Goal: Task Accomplishment & Management: Manage account settings

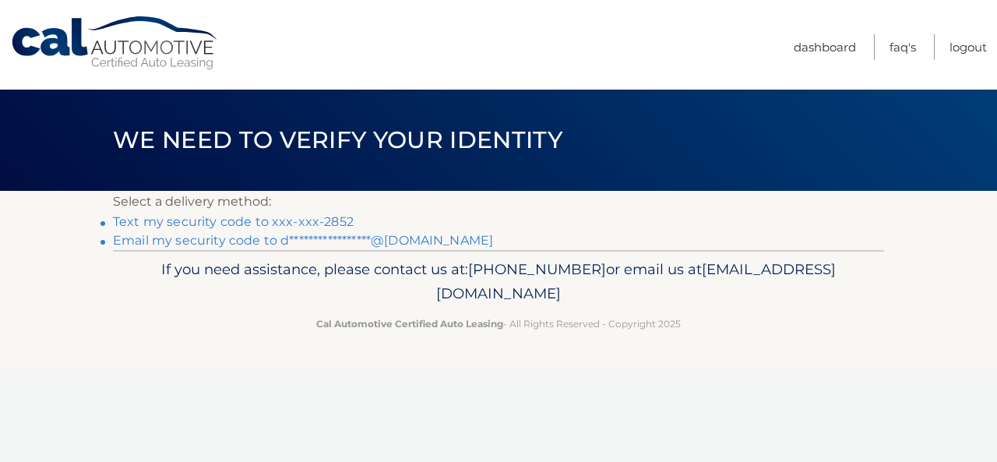
click at [329, 216] on link "Text my security code to xxx-xxx-2852" at bounding box center [233, 221] width 241 height 15
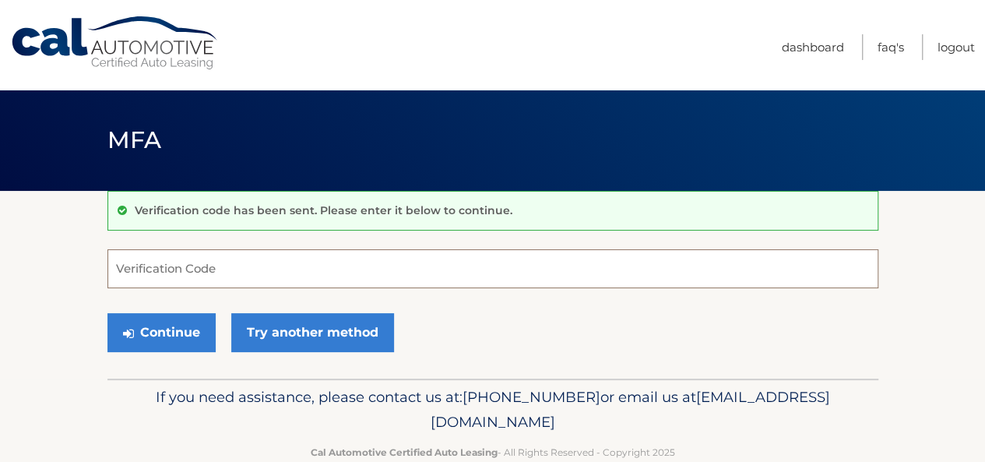
click at [174, 264] on input "Verification Code" at bounding box center [492, 268] width 771 height 39
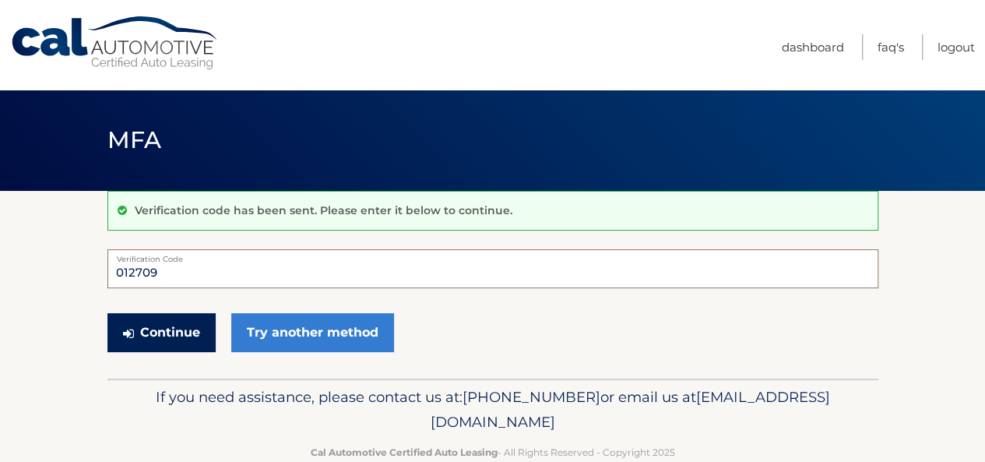
type input "012709"
click at [175, 324] on button "Continue" at bounding box center [161, 332] width 108 height 39
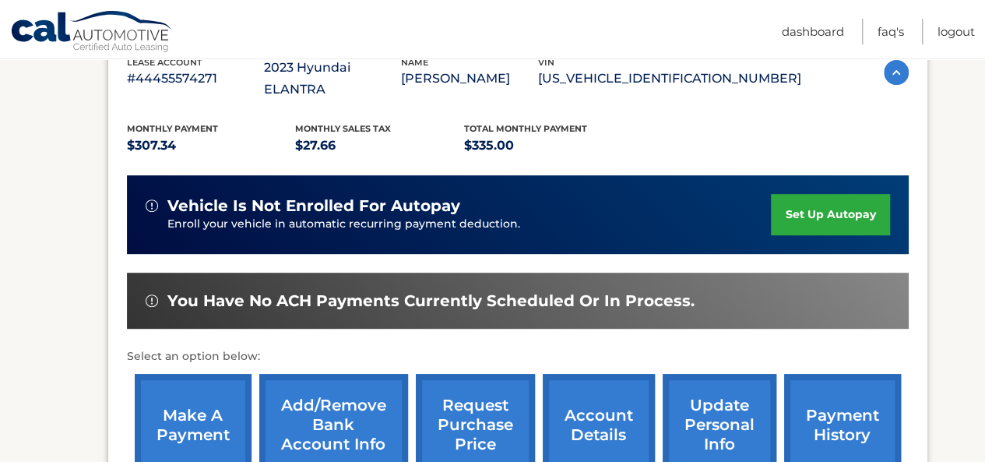
scroll to position [311, 0]
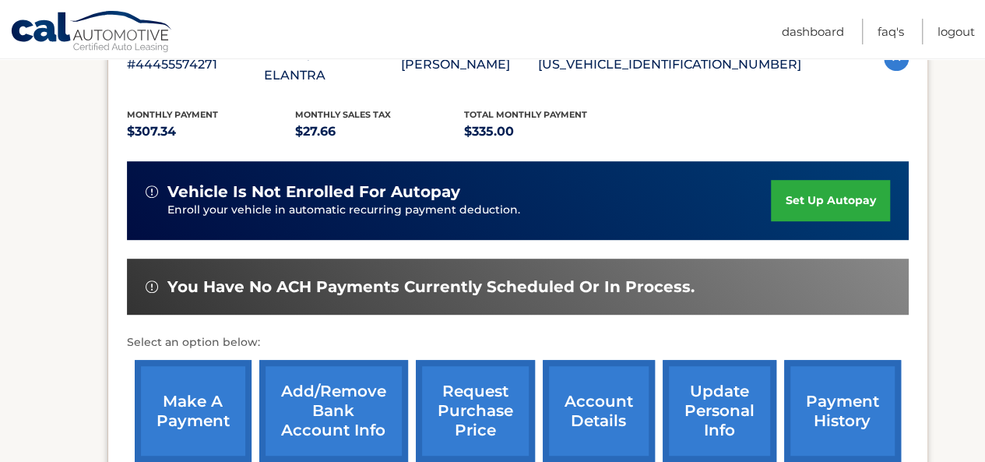
click at [867, 384] on link "payment history" at bounding box center [842, 411] width 117 height 102
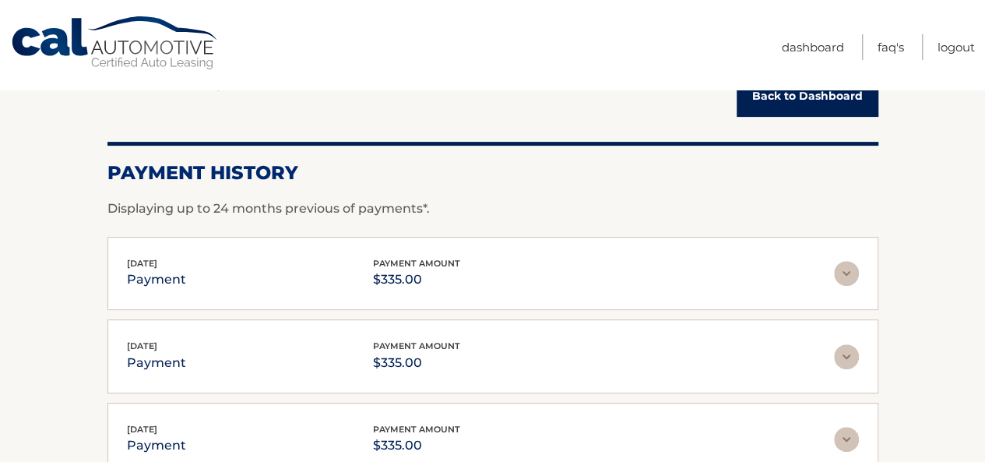
scroll to position [156, 0]
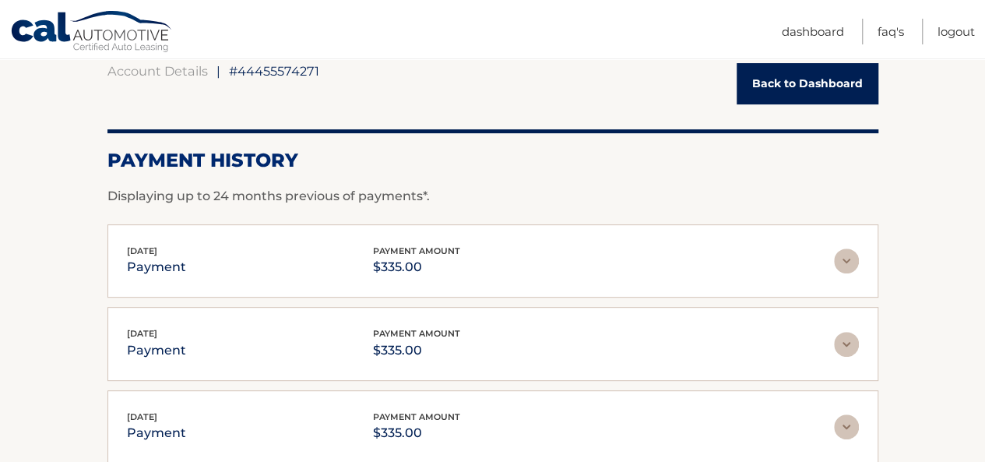
click at [853, 262] on img at bounding box center [846, 260] width 25 height 25
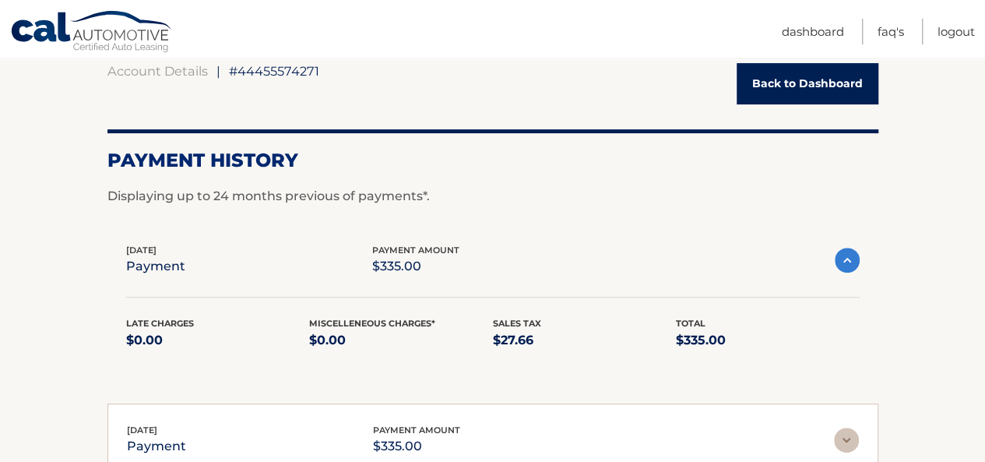
click at [853, 262] on img at bounding box center [847, 260] width 25 height 25
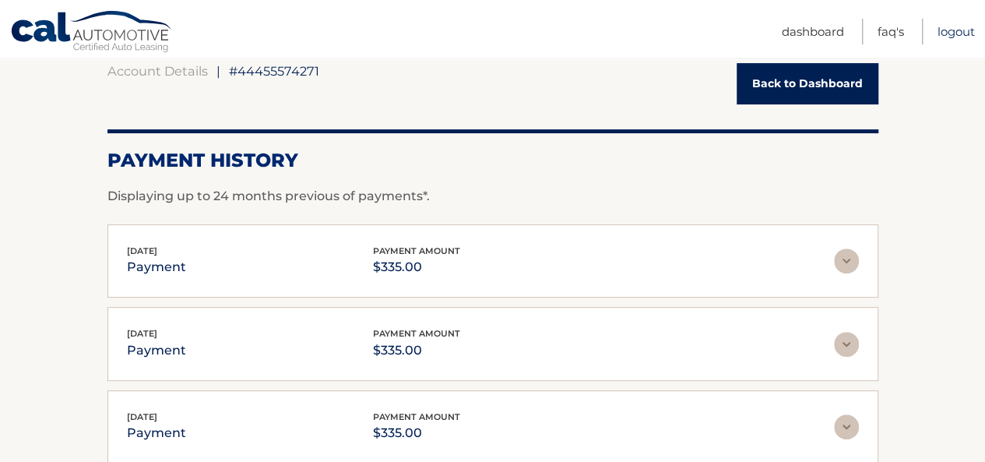
click at [958, 32] on link "Logout" at bounding box center [955, 32] width 37 height 26
